Goal: Task Accomplishment & Management: Manage account settings

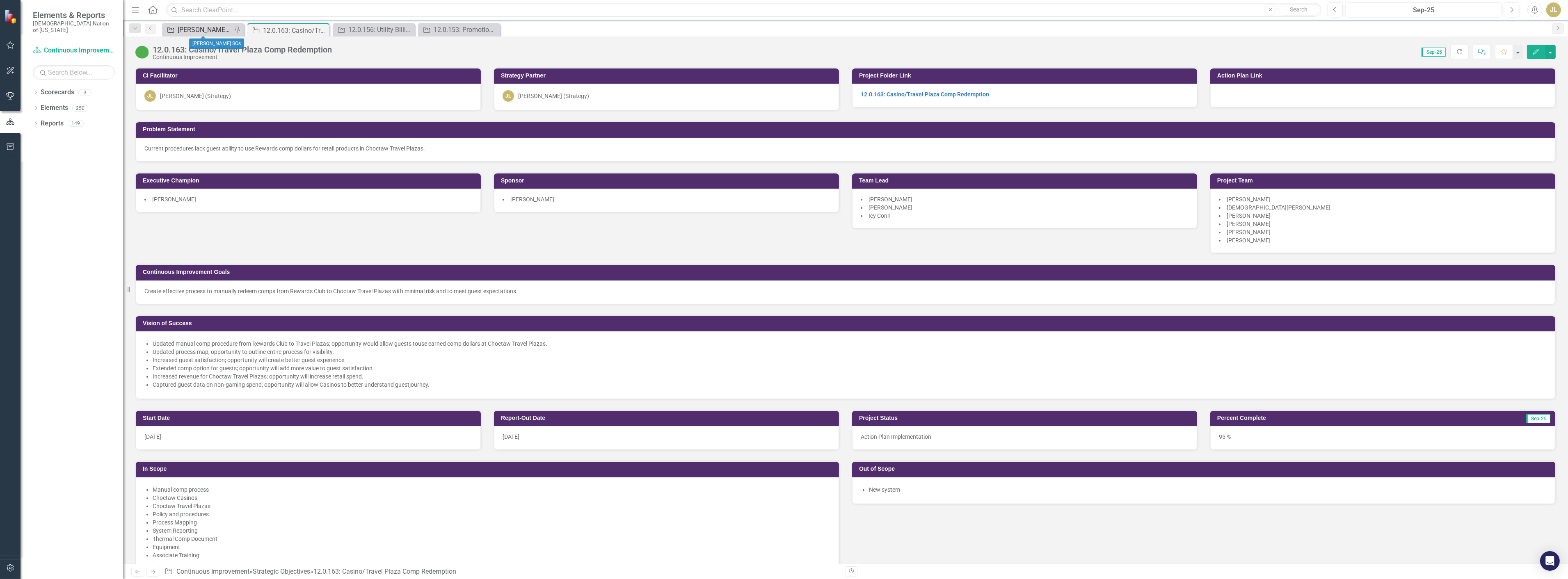
click at [203, 27] on div "[PERSON_NAME] SOs" at bounding box center [204, 29] width 54 height 10
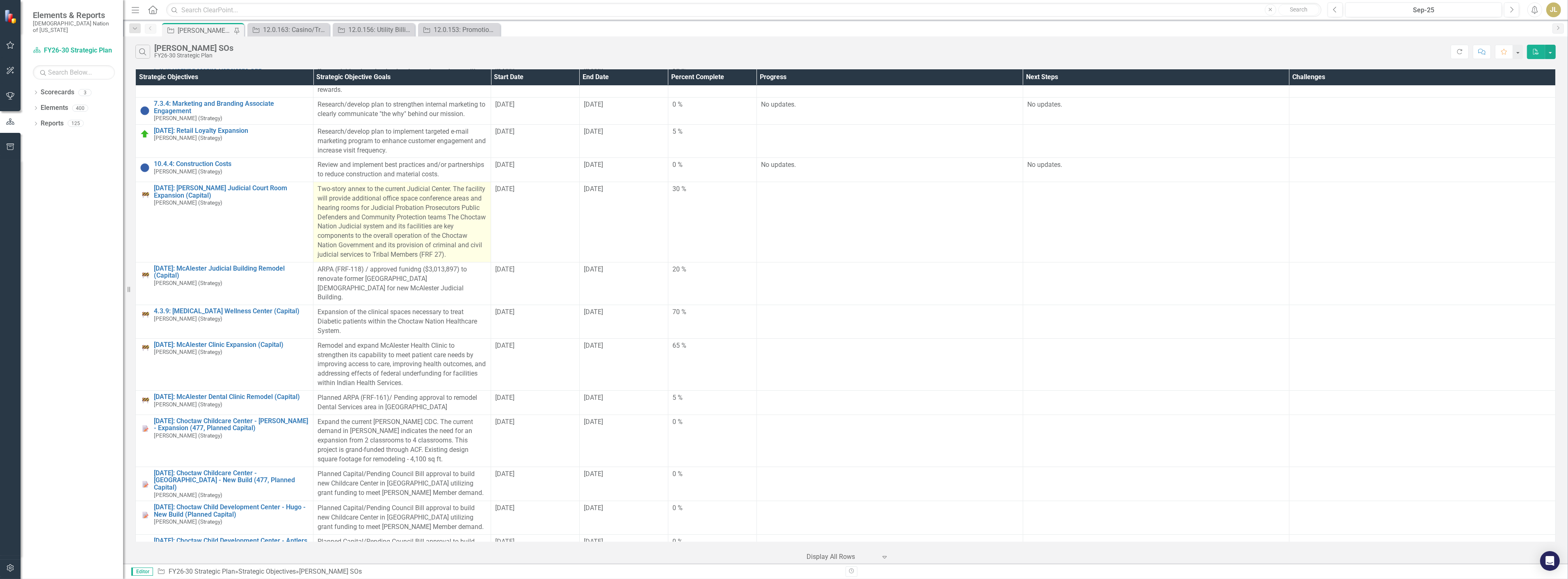
scroll to position [228, 0]
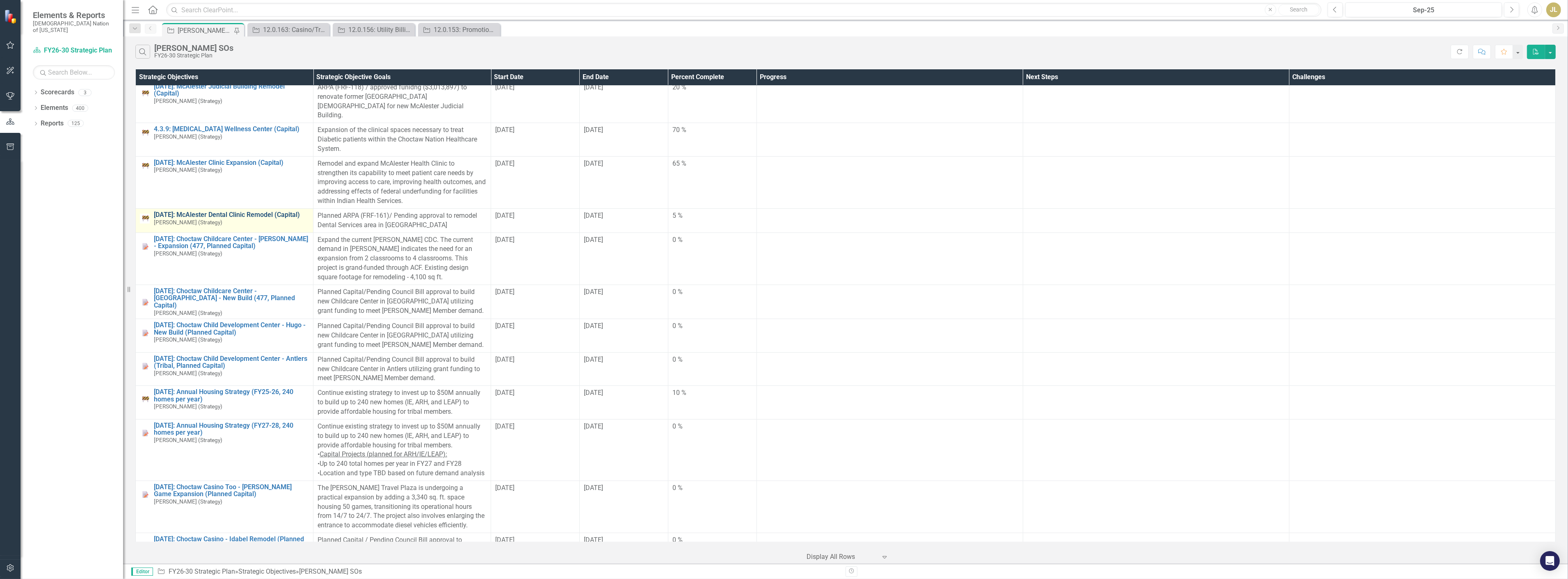
click at [240, 215] on link "[DATE]: McAlester Dental Clinic Remodel (Capital)" at bounding box center [231, 215] width 155 height 8
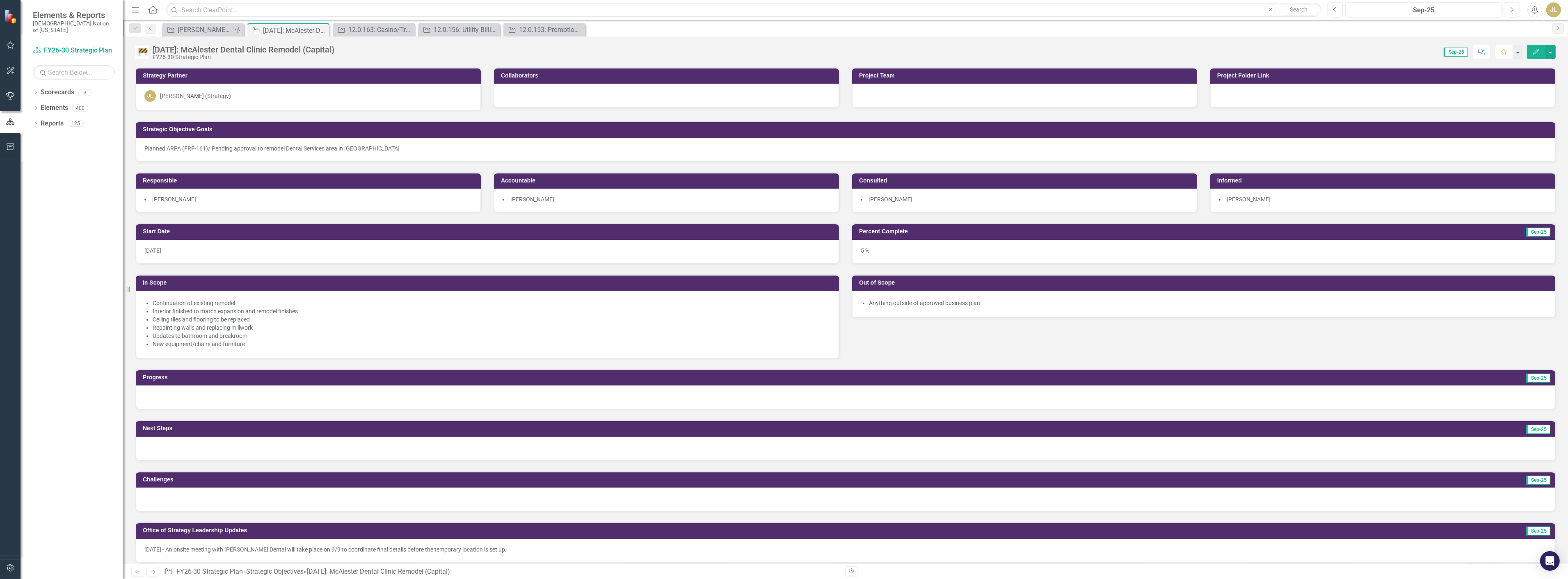
scroll to position [137, 0]
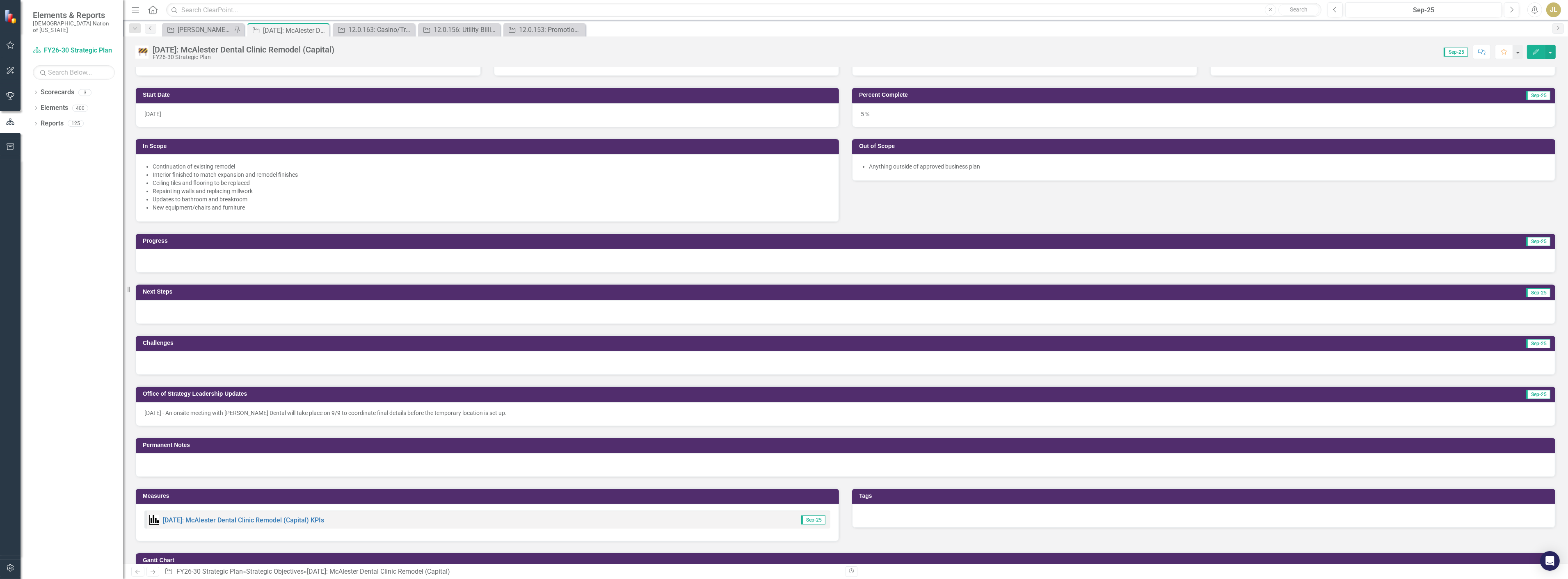
click at [526, 406] on div "[DATE] - An onsite meeting with [PERSON_NAME] Dental will take place on 9/9 to …" at bounding box center [845, 414] width 1419 height 23
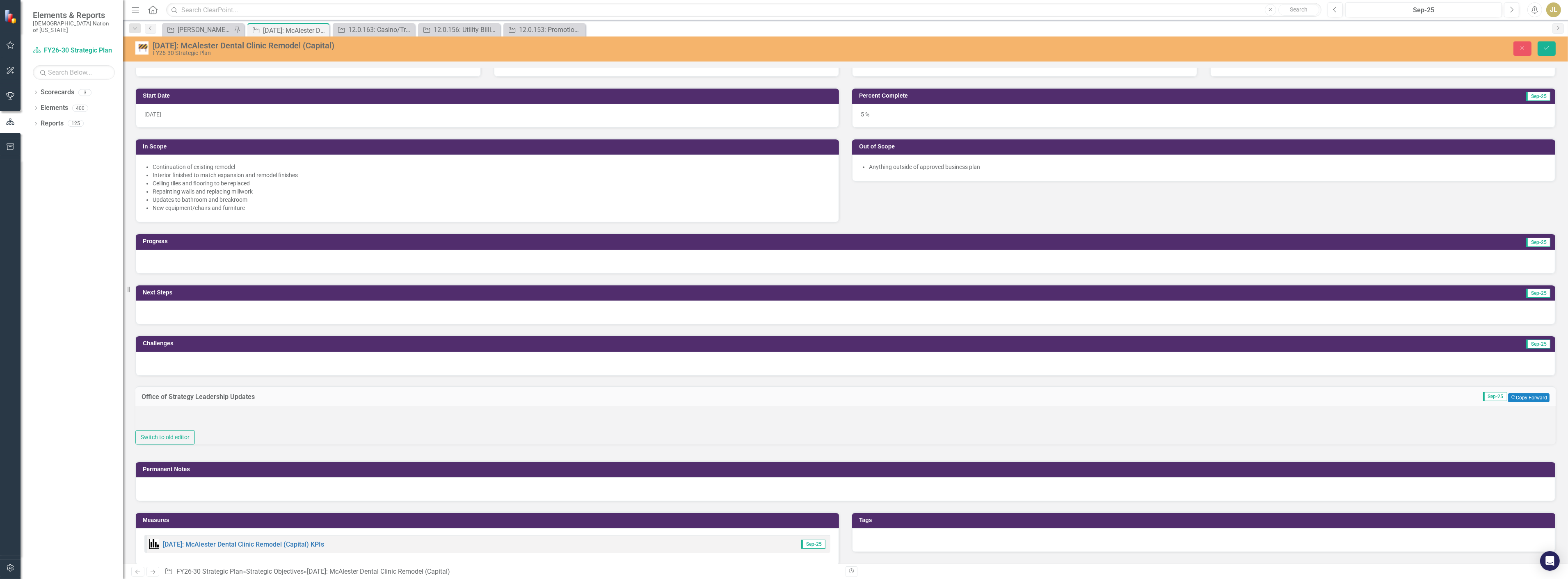
type textarea "<p>[DATE] - An onsite meeting with [PERSON_NAME] Dental will take place on 9/9 …"
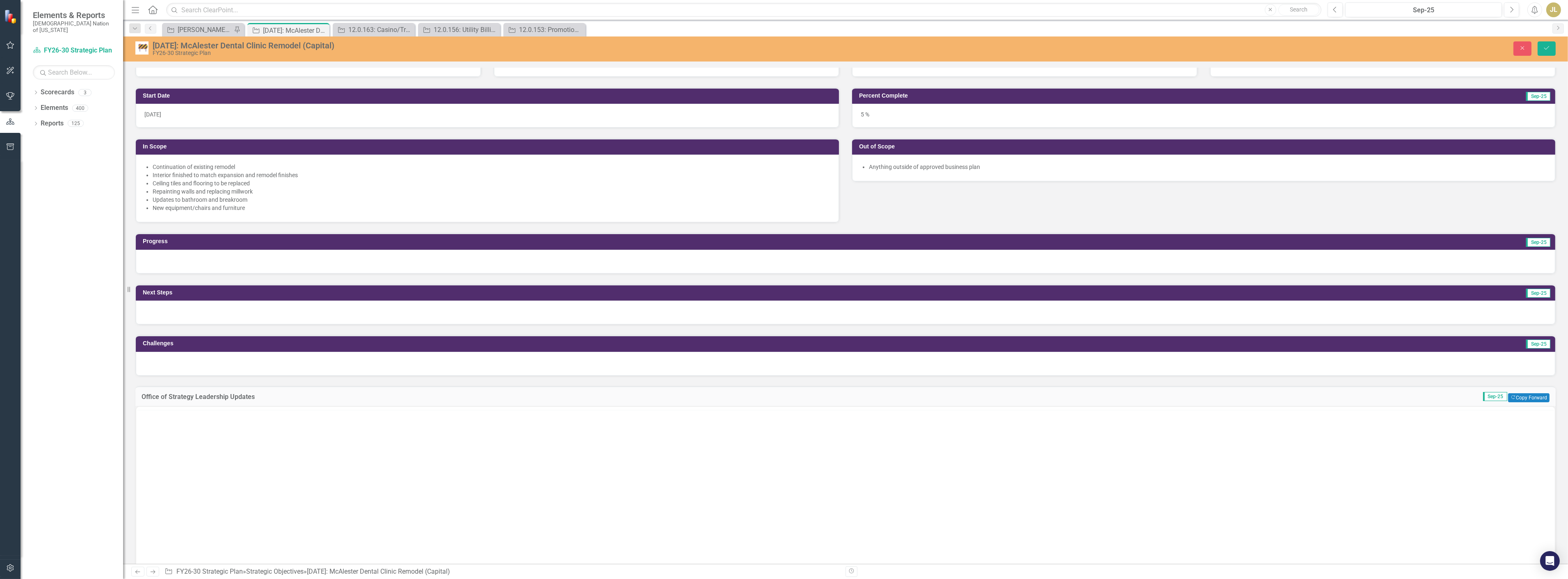
scroll to position [0, 0]
click at [548, 436] on p "[DATE] - An onsite meeting with [PERSON_NAME] Dental will take place on 9/9 to …" at bounding box center [845, 433] width 1414 height 10
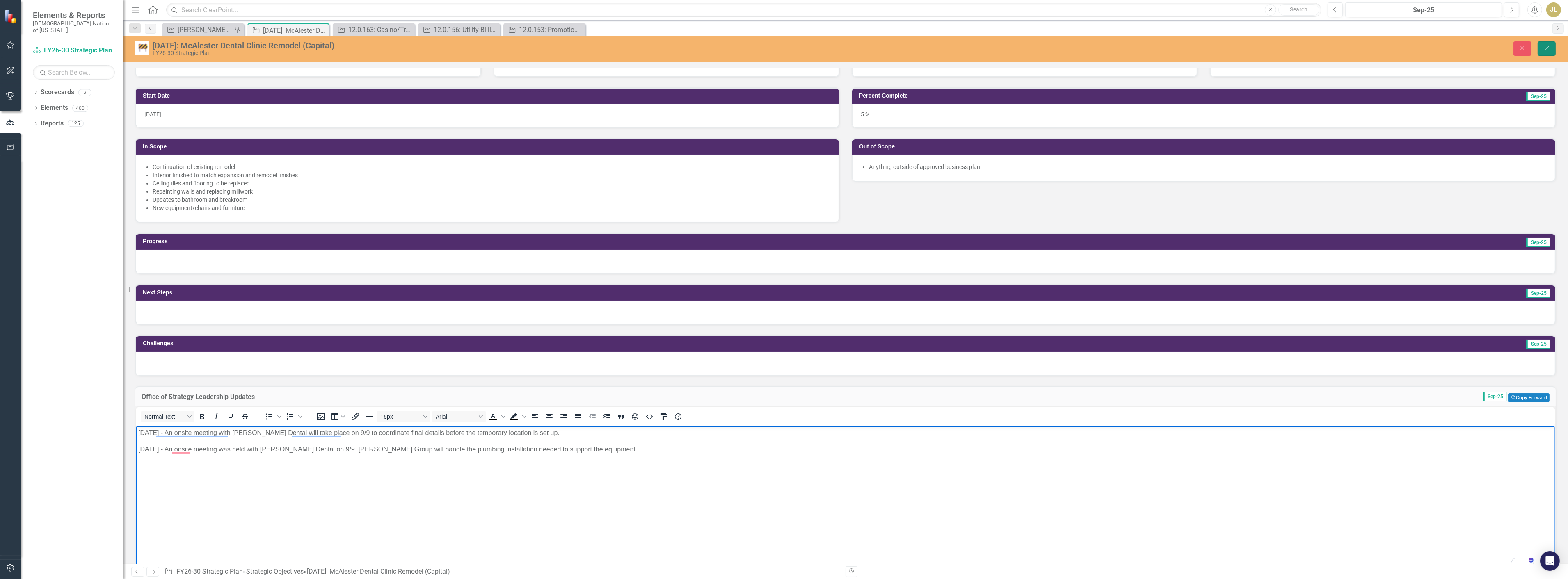
click at [1545, 51] on button "Save" at bounding box center [1546, 48] width 18 height 14
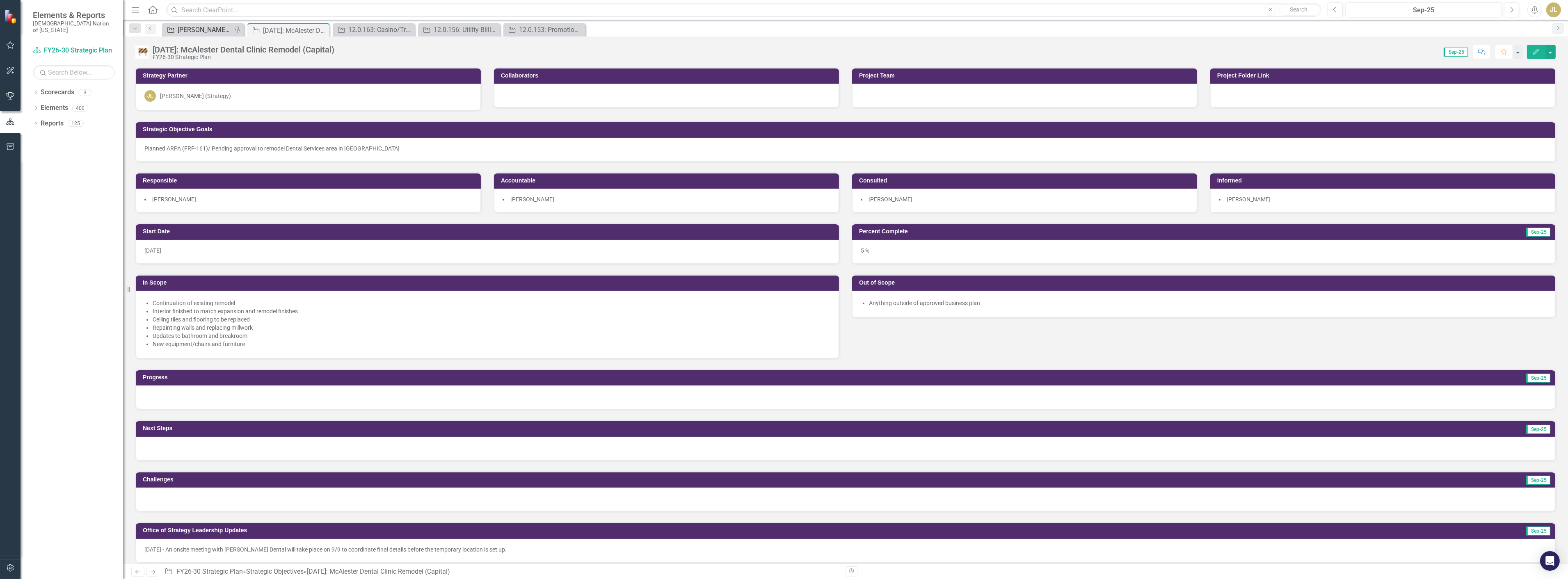
click at [196, 29] on div "[PERSON_NAME] SOs" at bounding box center [204, 29] width 54 height 10
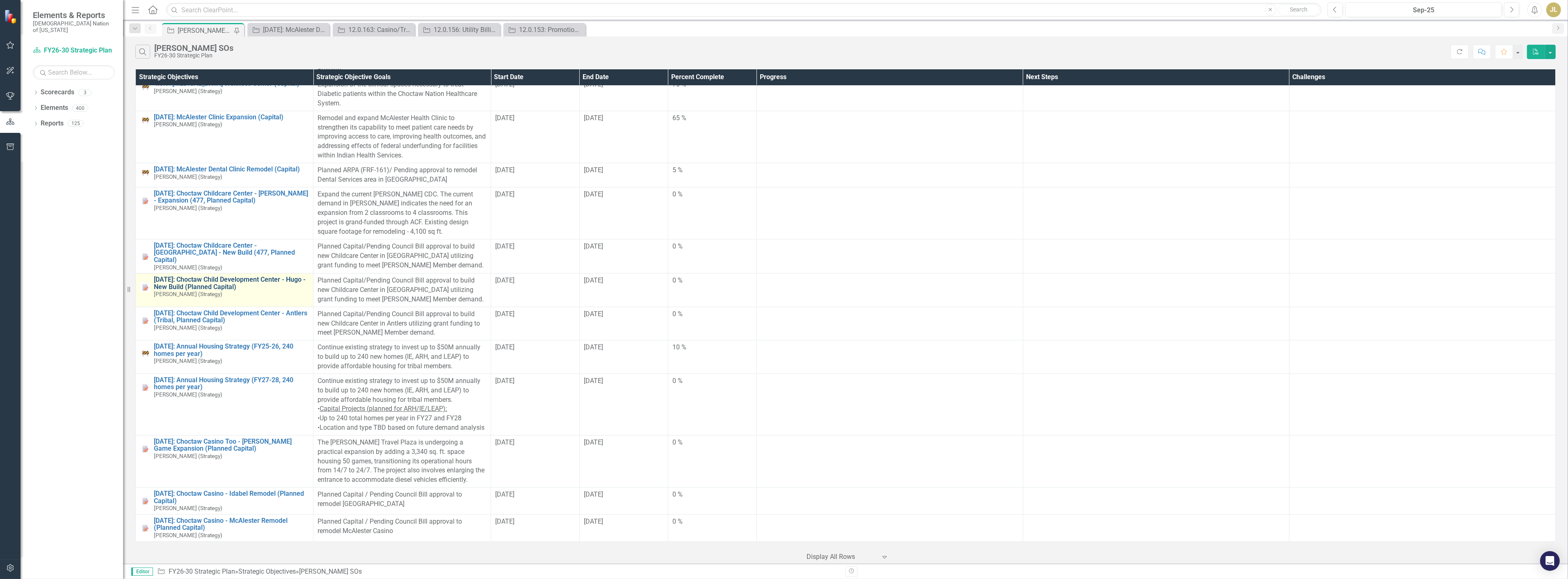
scroll to position [137, 0]
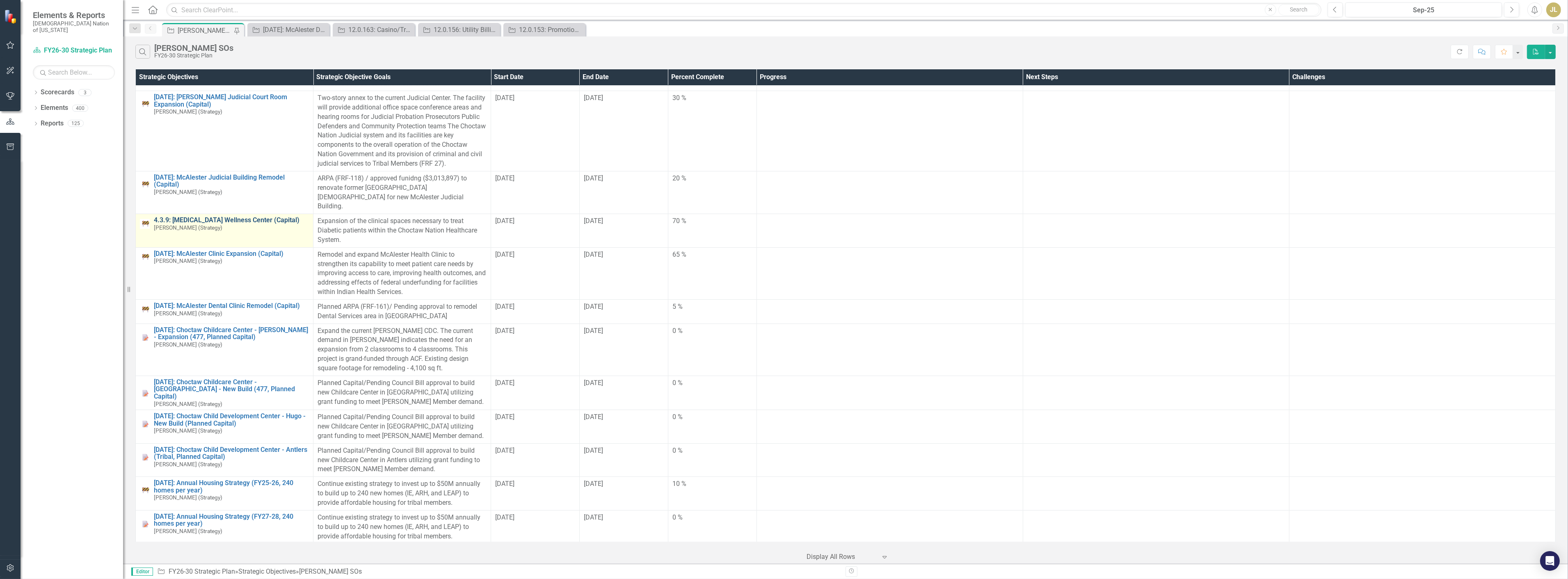
click at [219, 219] on link "4.3.9: [MEDICAL_DATA] Wellness Center (Capital)" at bounding box center [231, 220] width 155 height 8
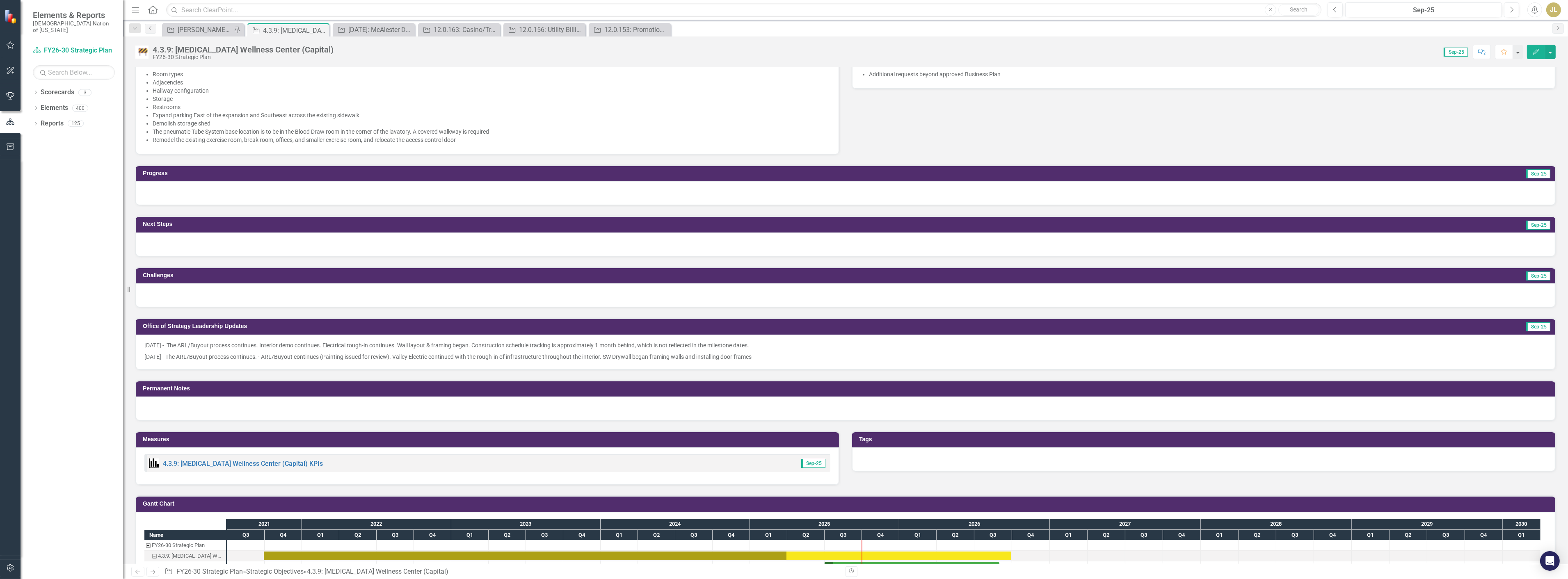
scroll to position [275, 0]
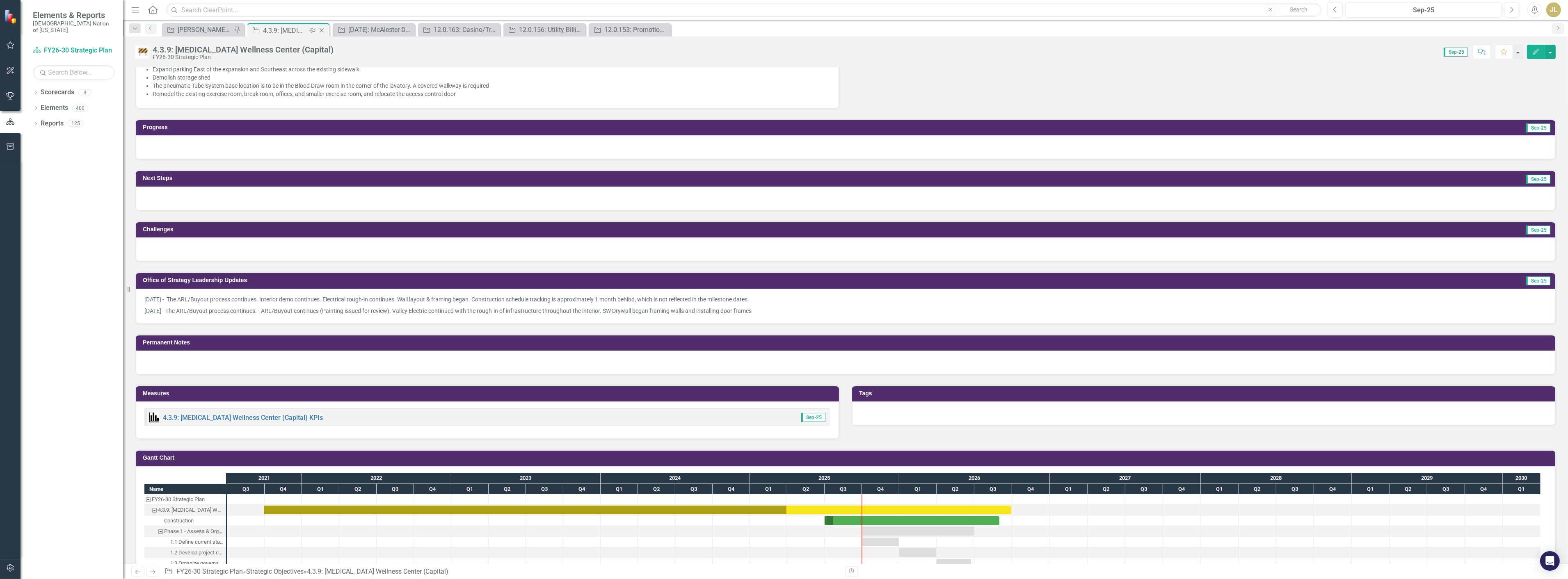
click at [324, 26] on div "Close" at bounding box center [322, 30] width 10 height 10
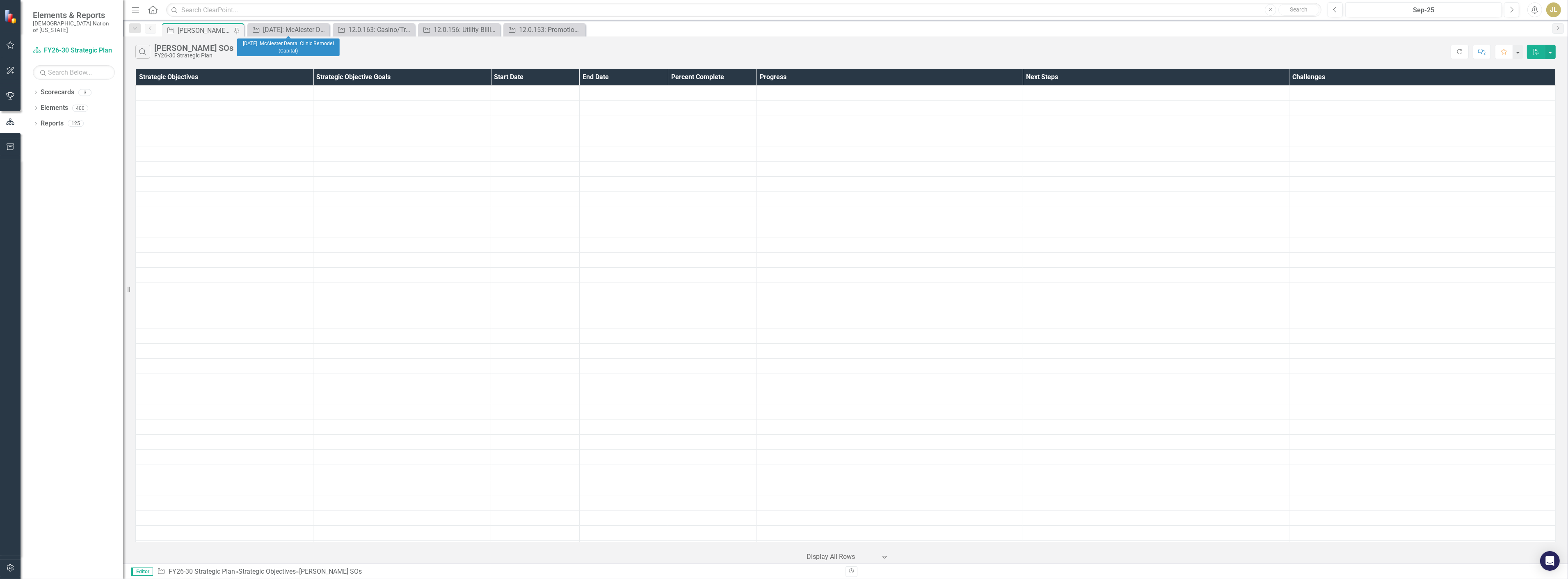
click at [0, 0] on div "Close" at bounding box center [0, 0] width 0 height 0
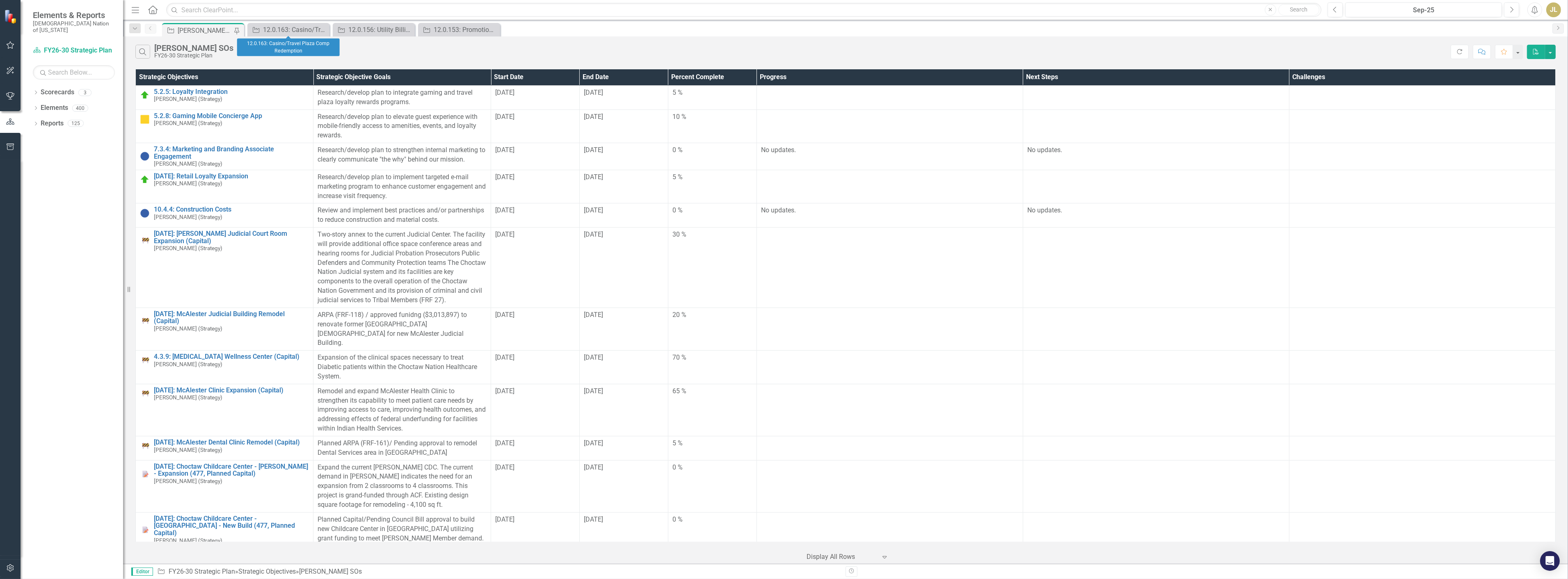
click at [0, 0] on div "Close" at bounding box center [0, 0] width 0 height 0
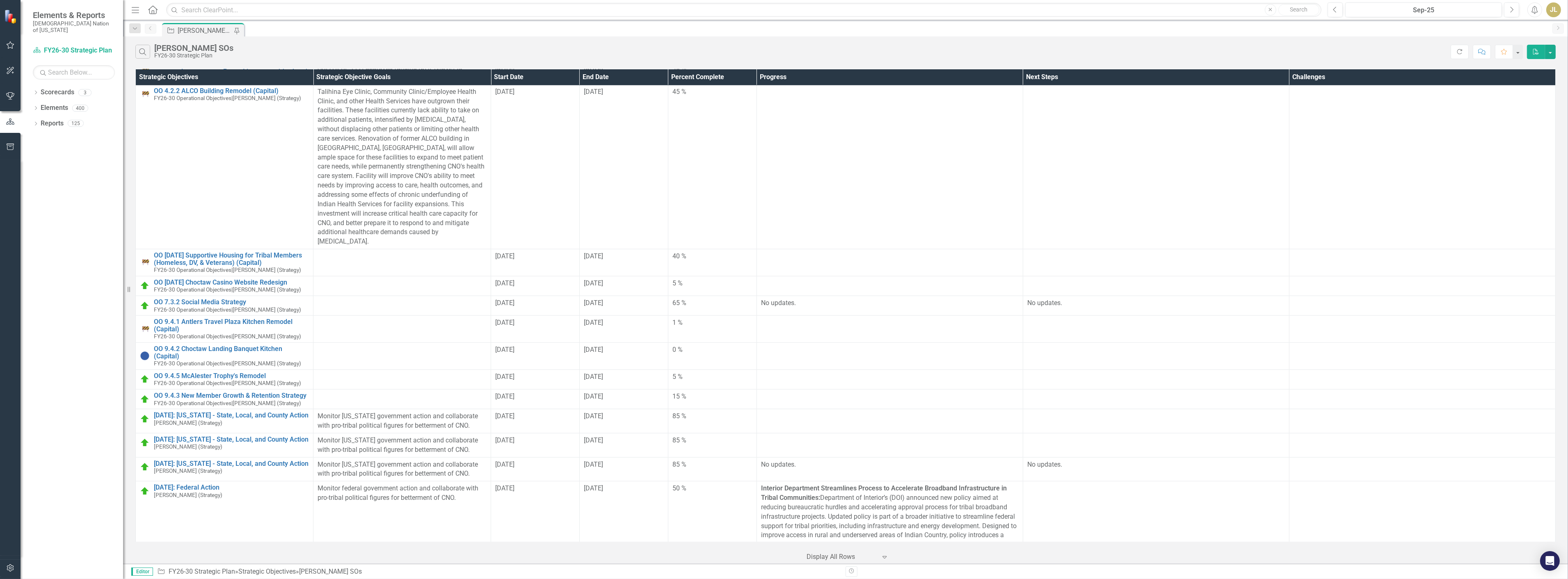
scroll to position [1687, 0]
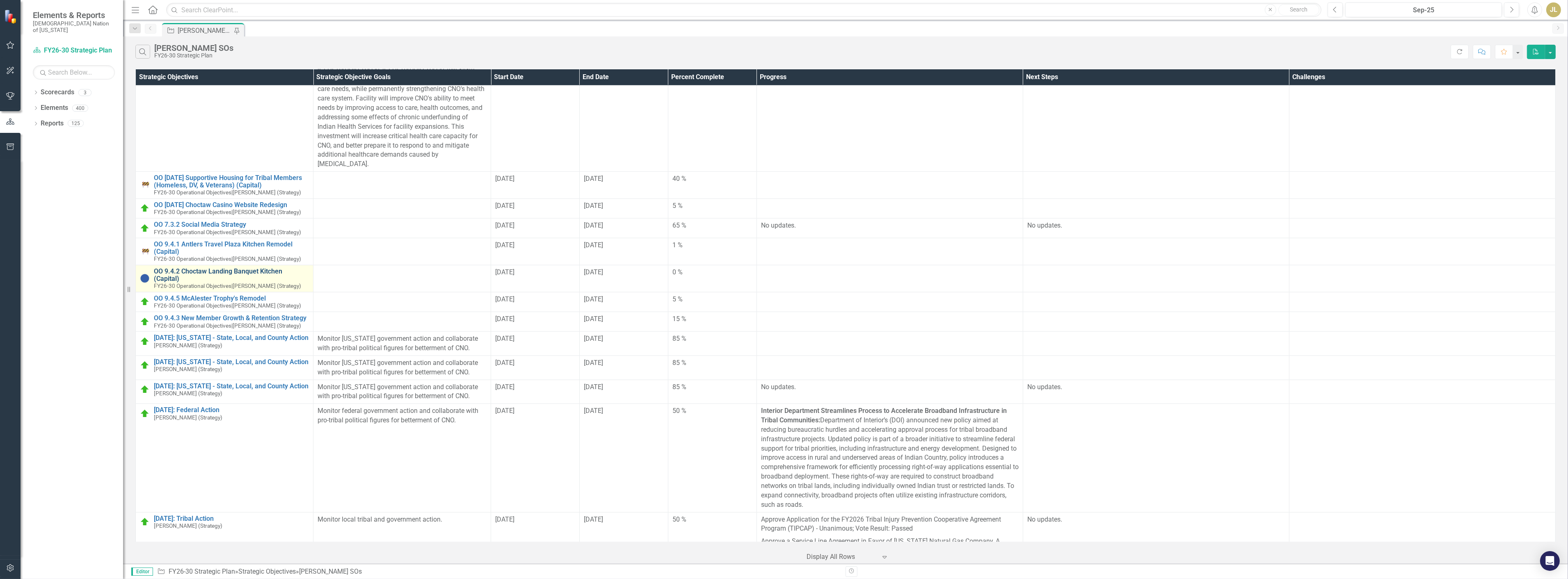
click at [210, 268] on link "OO 9.4.2 Choctaw Landing Banquet Kitchen (Capital)" at bounding box center [231, 275] width 155 height 14
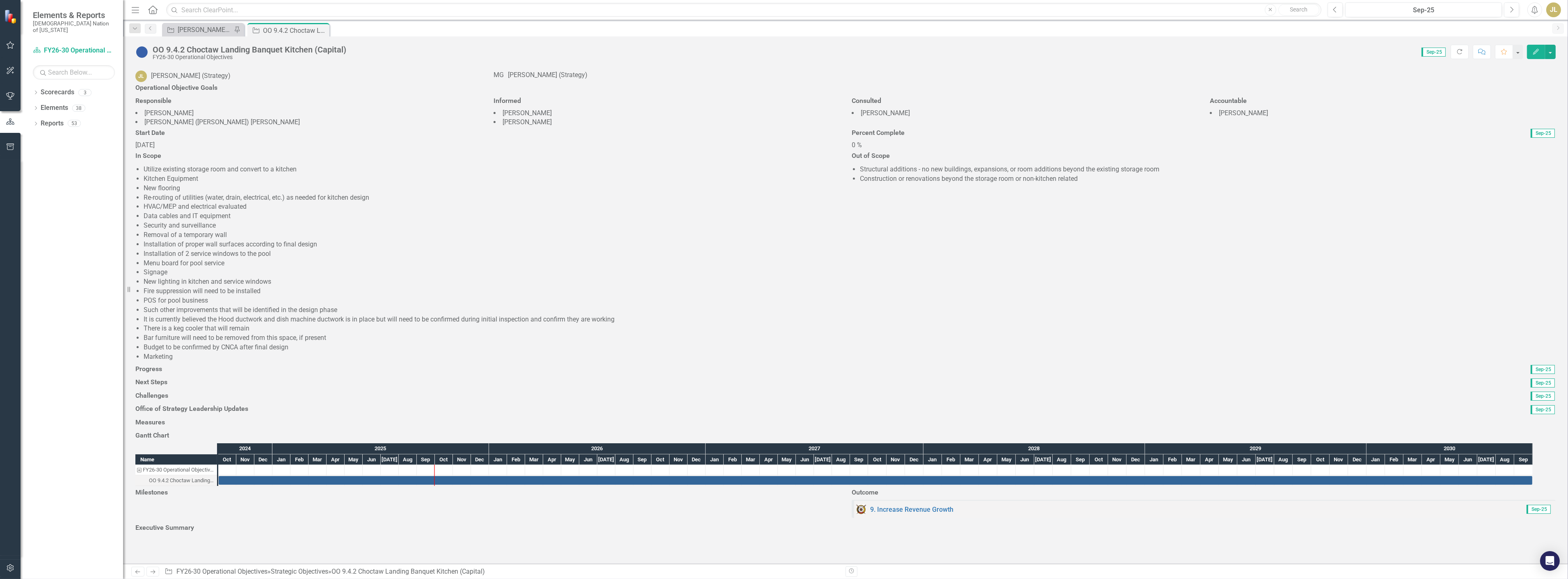
scroll to position [318, 0]
click at [182, 417] on div at bounding box center [845, 417] width 1420 height 0
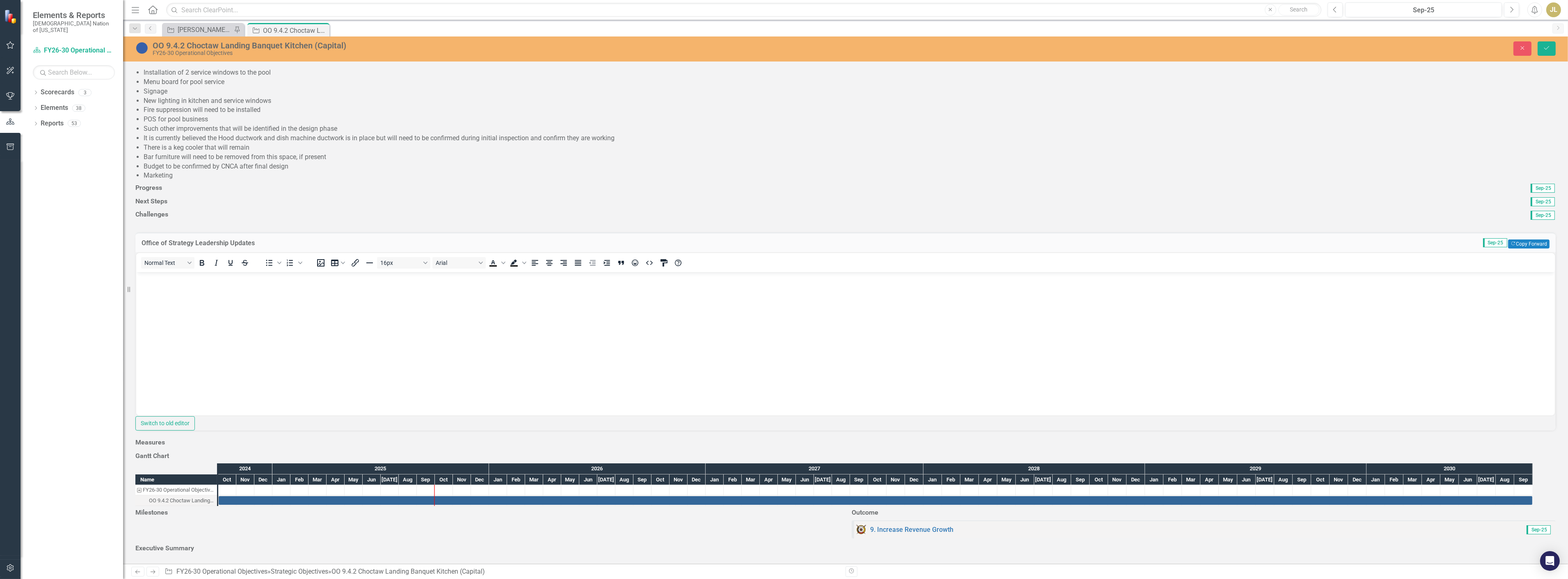
scroll to position [0, 0]
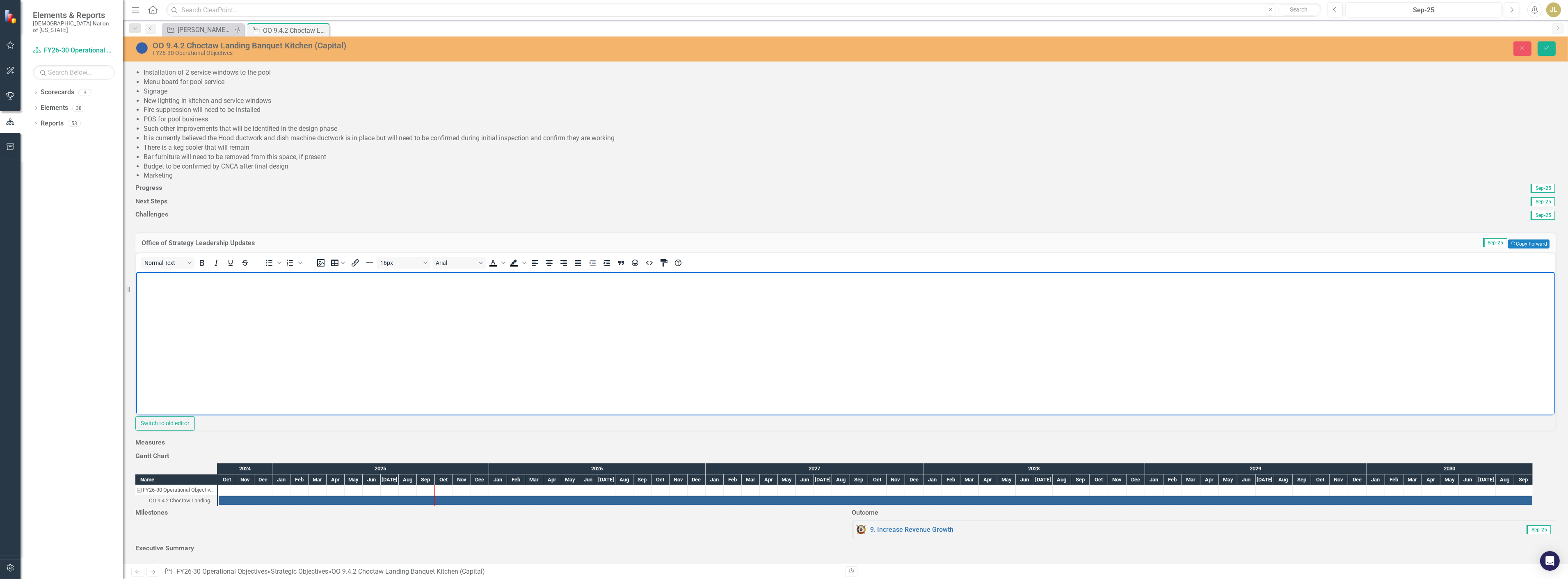
click at [186, 280] on p "Rich Text Area. Press ALT-0 for help." at bounding box center [845, 280] width 1414 height 10
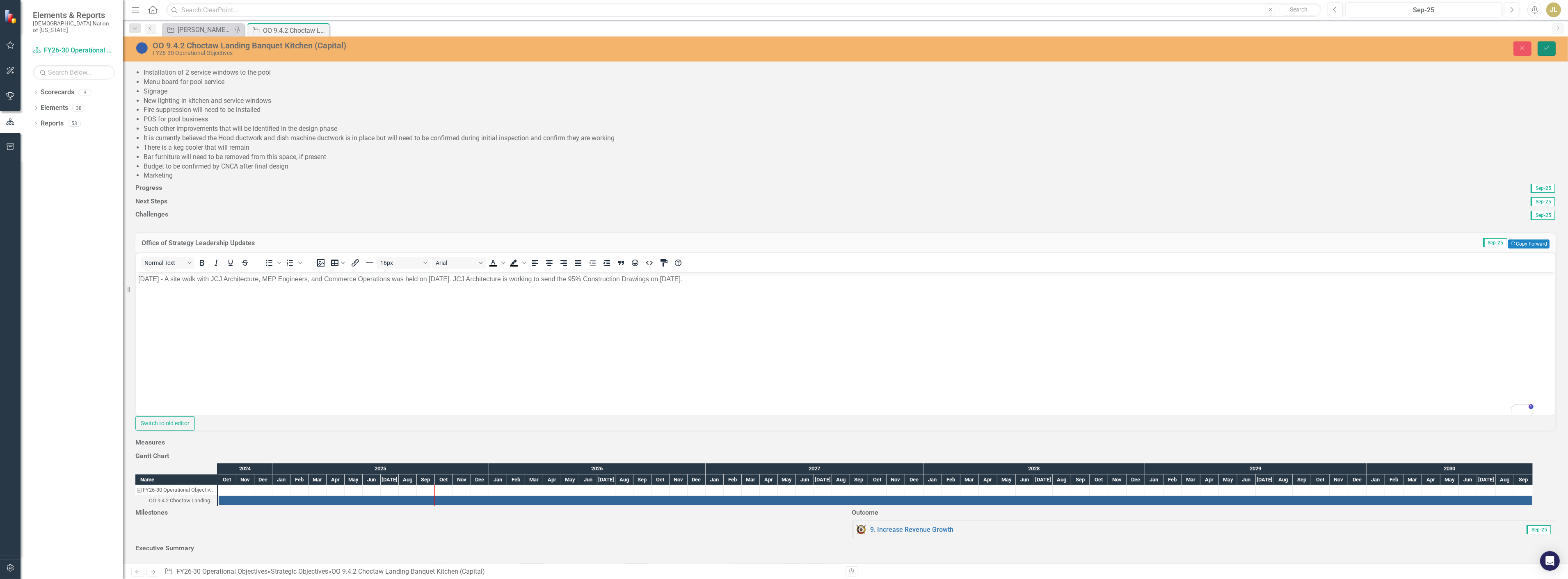
click at [1547, 45] on icon "Save" at bounding box center [1546, 48] width 8 height 6
